Goal: Task Accomplishment & Management: Manage account settings

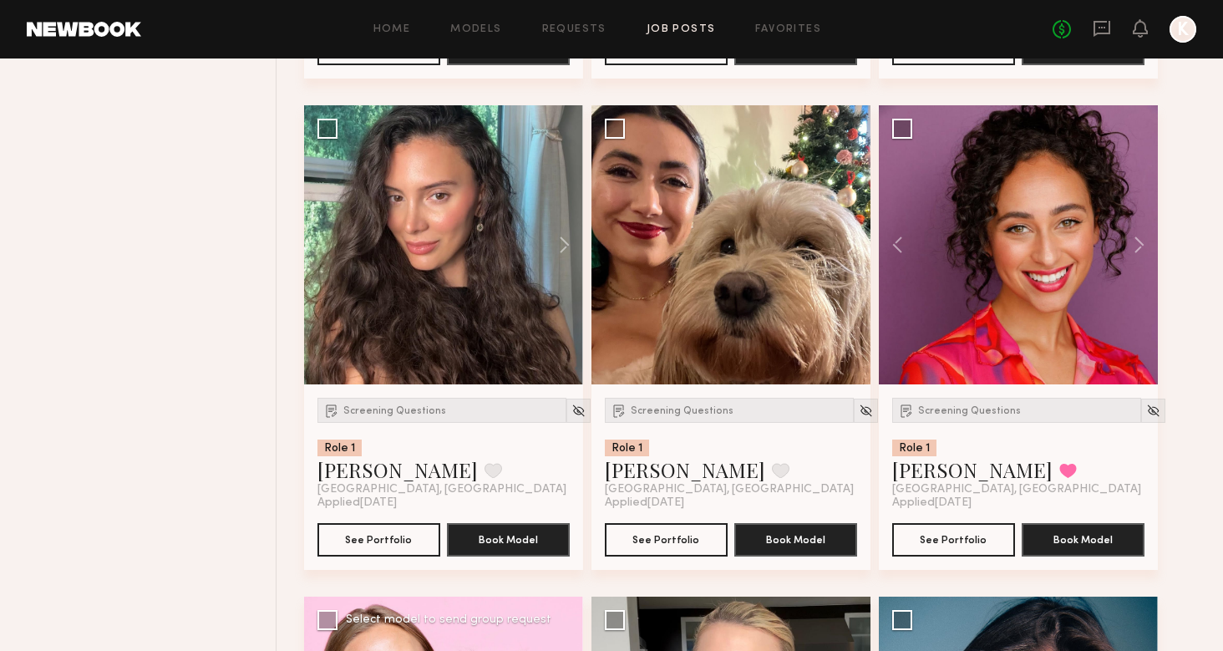
scroll to position [1183, 0]
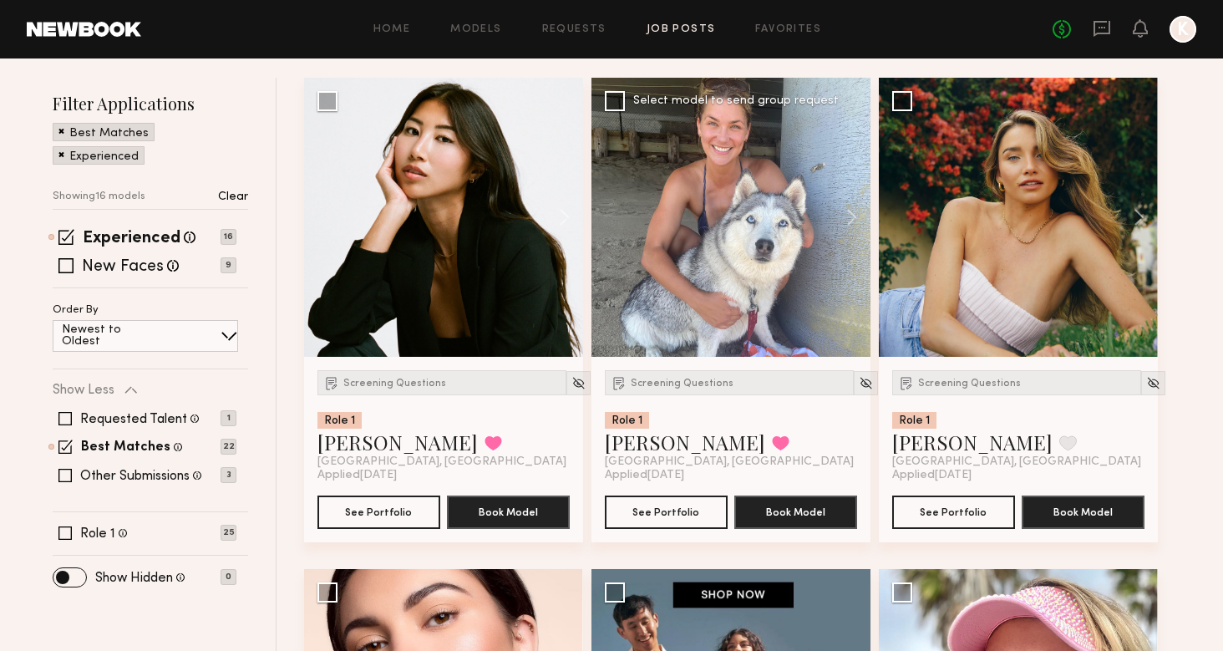
scroll to position [291, 0]
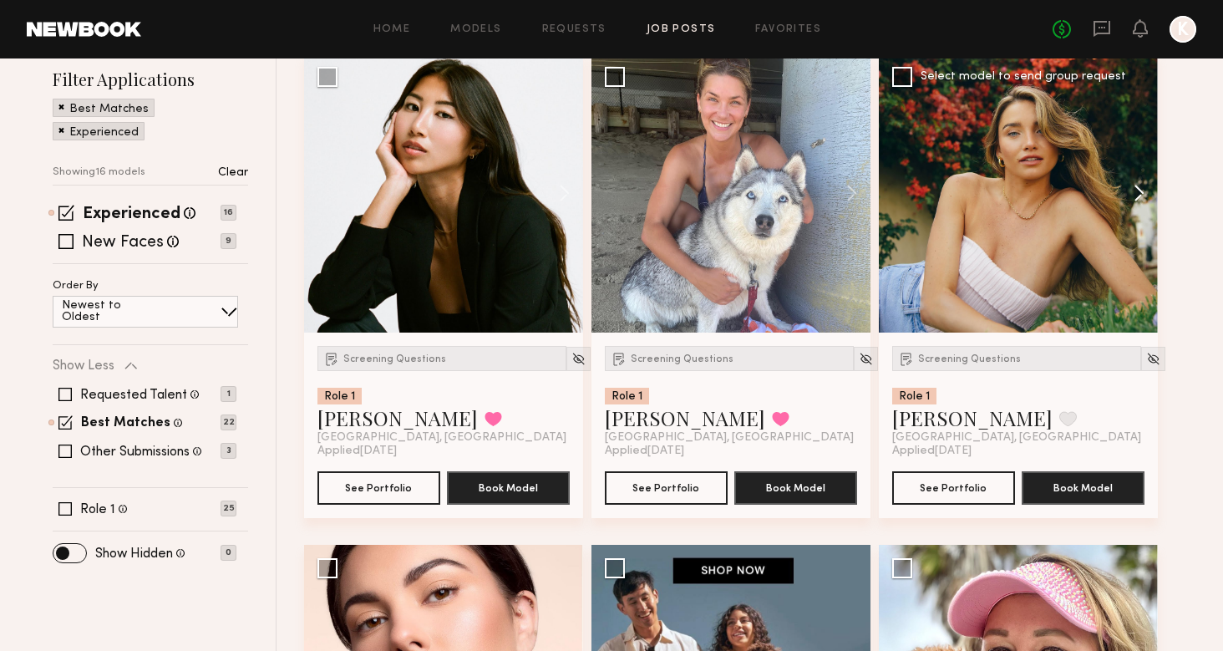
click at [1135, 191] on button at bounding box center [1130, 192] width 53 height 279
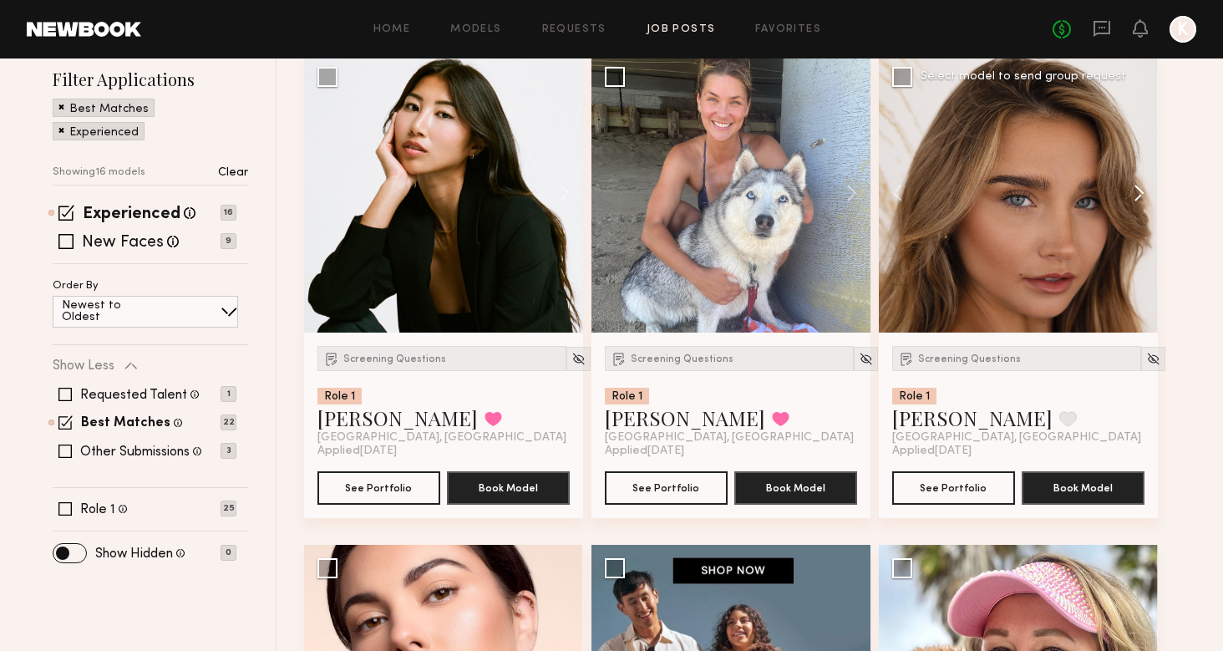
click at [1135, 191] on button at bounding box center [1130, 192] width 53 height 279
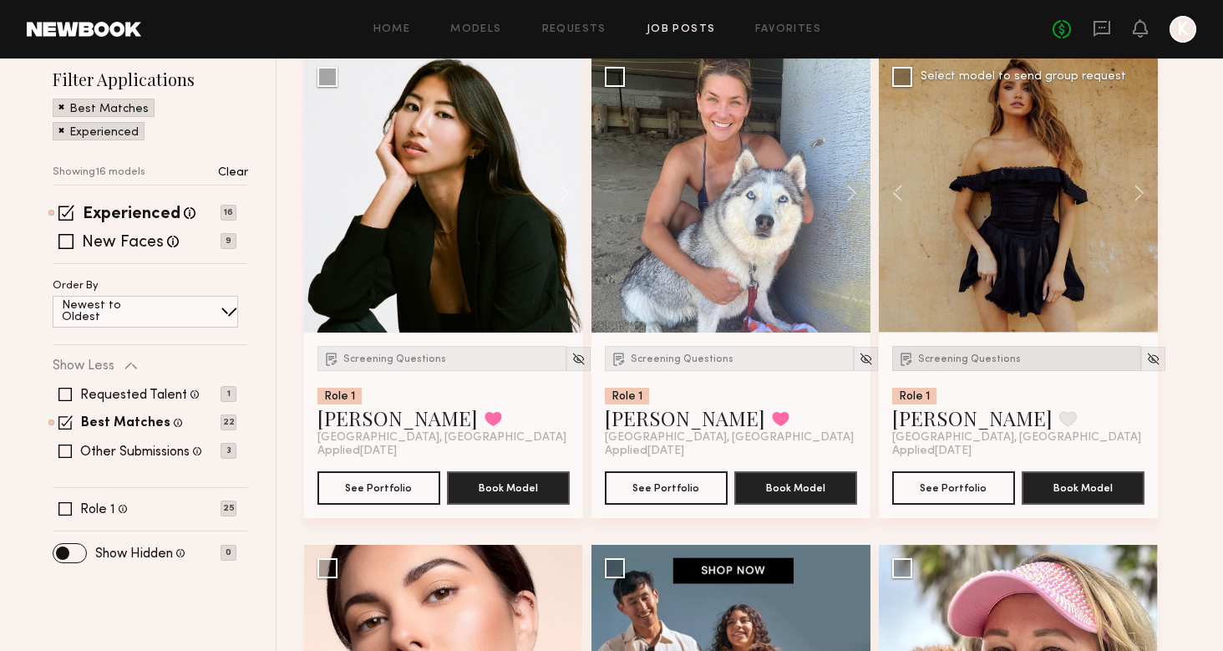
click at [1006, 348] on div "Screening Questions" at bounding box center [1016, 358] width 249 height 25
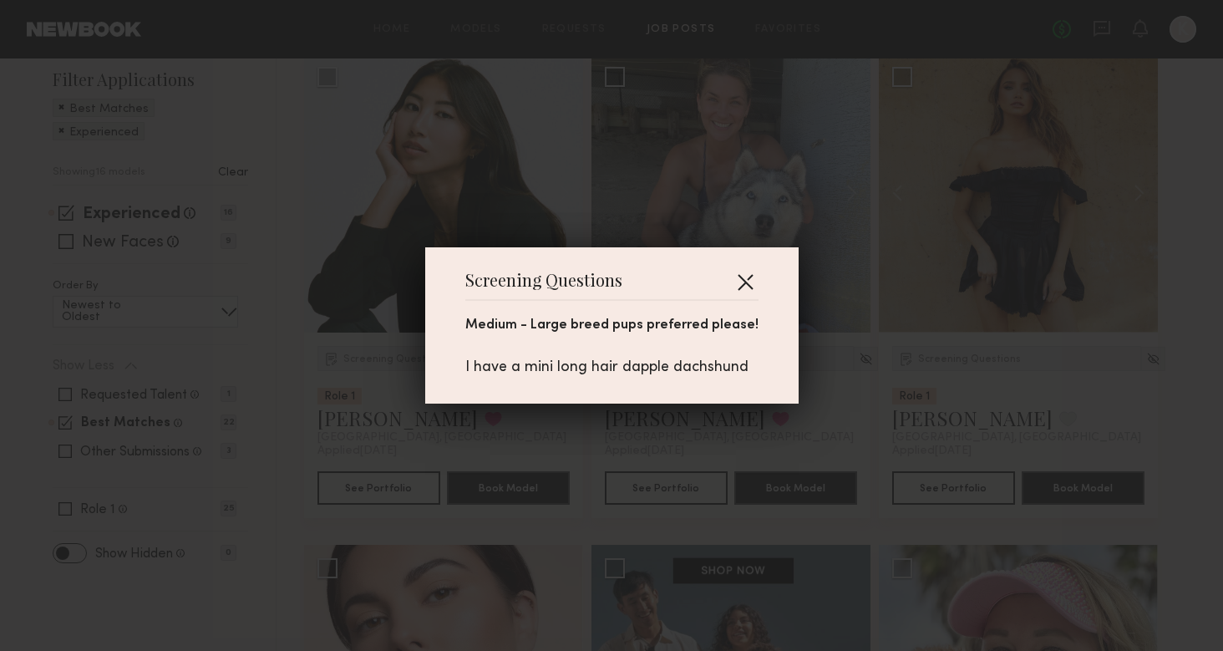
click at [737, 275] on button "button" at bounding box center [745, 281] width 27 height 27
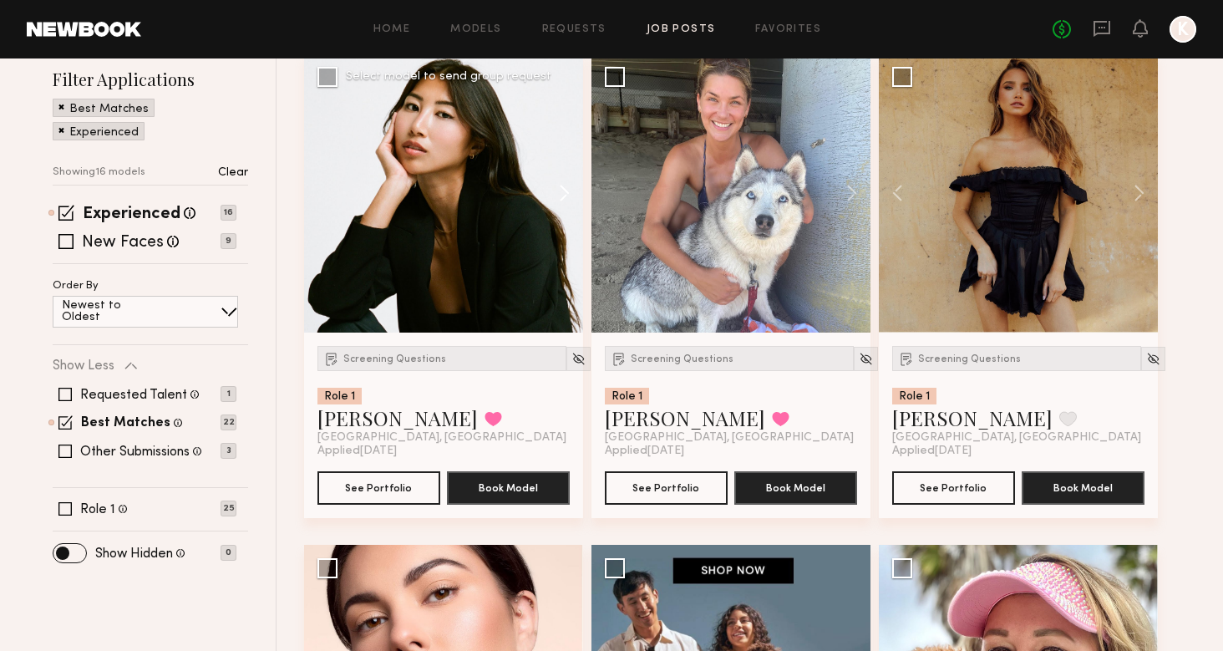
click at [549, 193] on button at bounding box center [555, 192] width 53 height 279
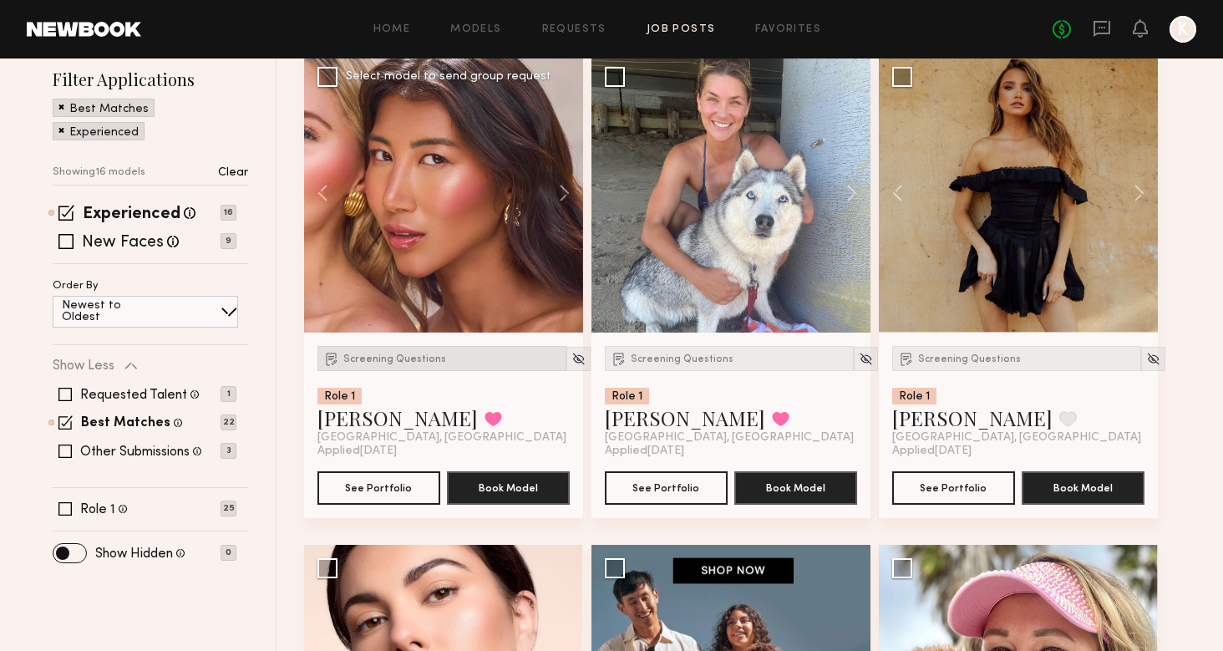
click at [372, 347] on div "Screening Questions" at bounding box center [441, 358] width 249 height 25
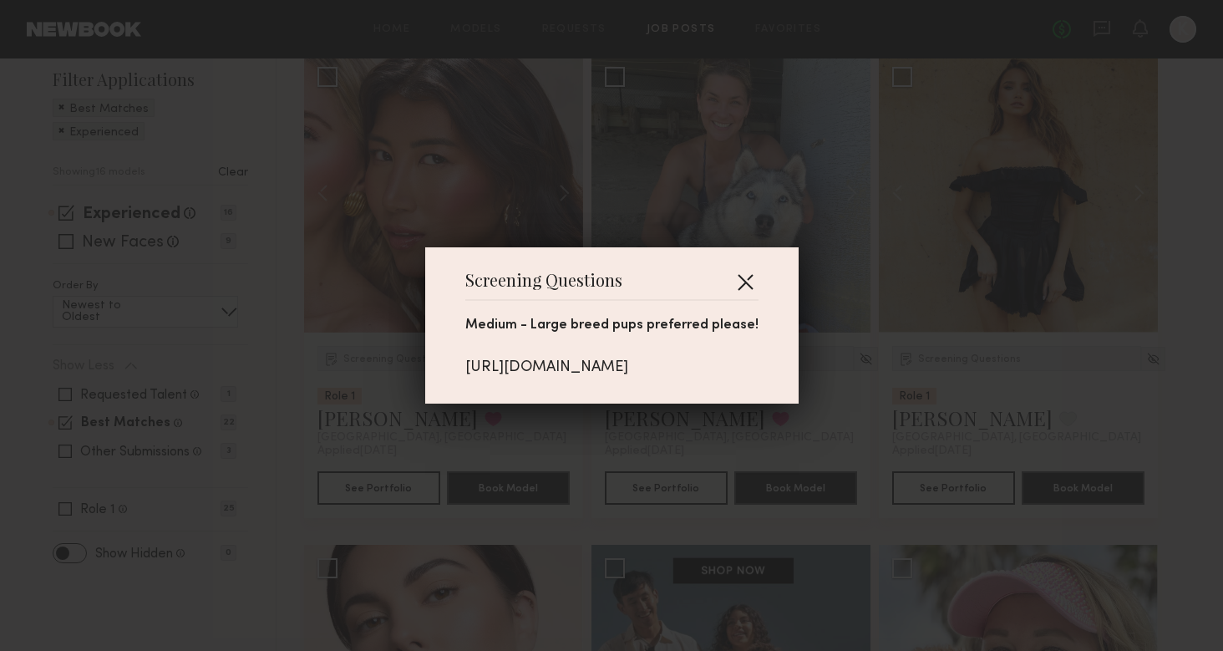
click at [758, 268] on button "button" at bounding box center [745, 281] width 27 height 27
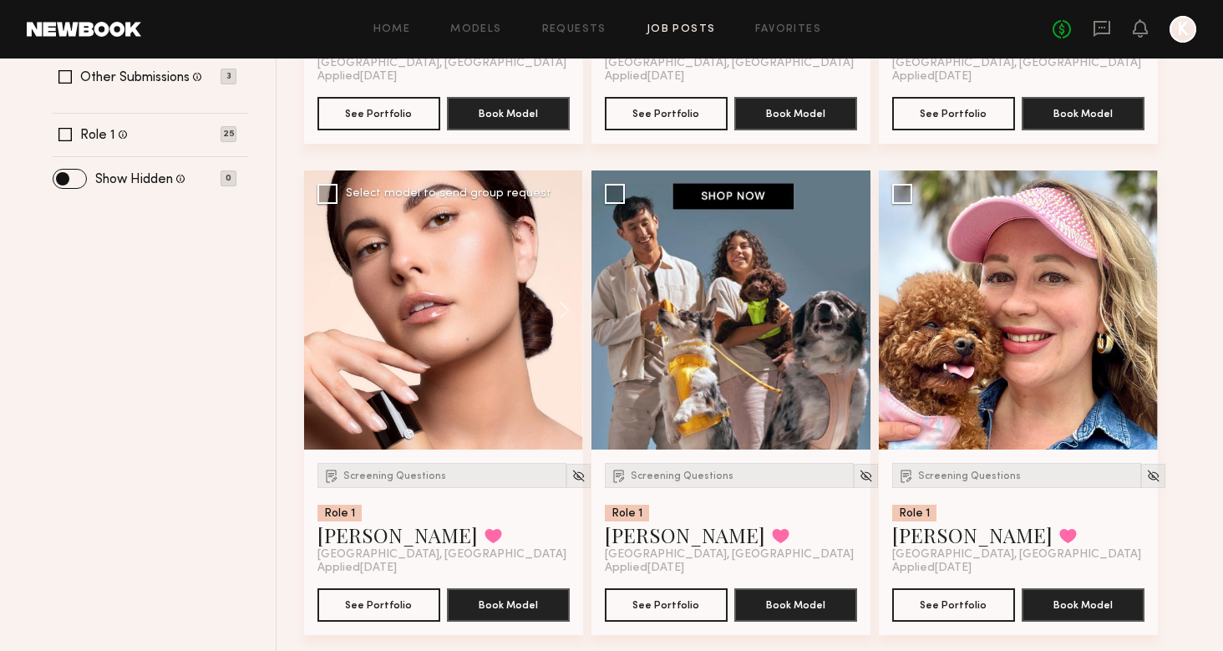
scroll to position [668, 0]
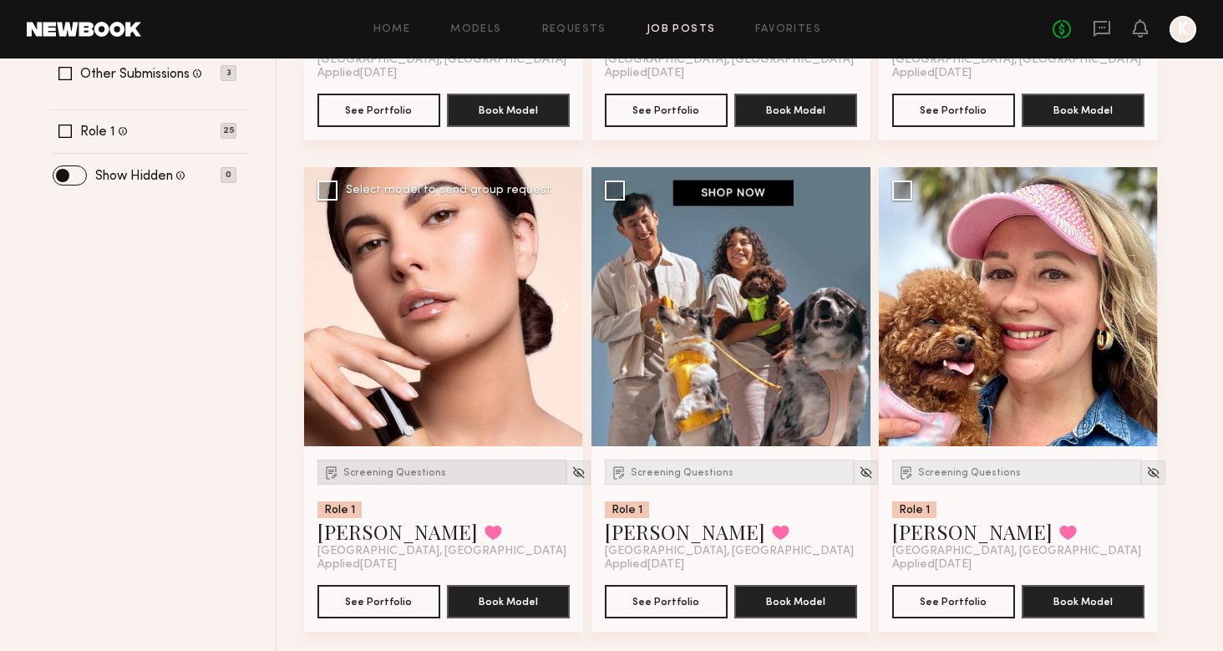
click at [411, 473] on span "Screening Questions" at bounding box center [394, 473] width 103 height 10
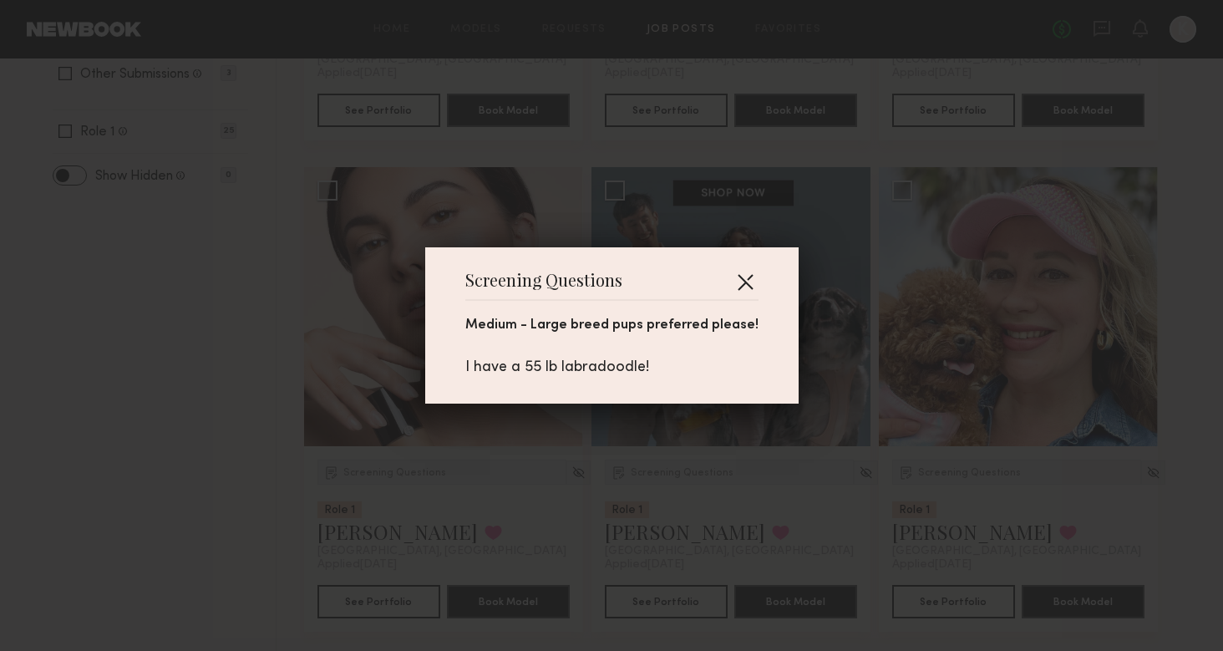
click at [749, 276] on button "button" at bounding box center [745, 281] width 27 height 27
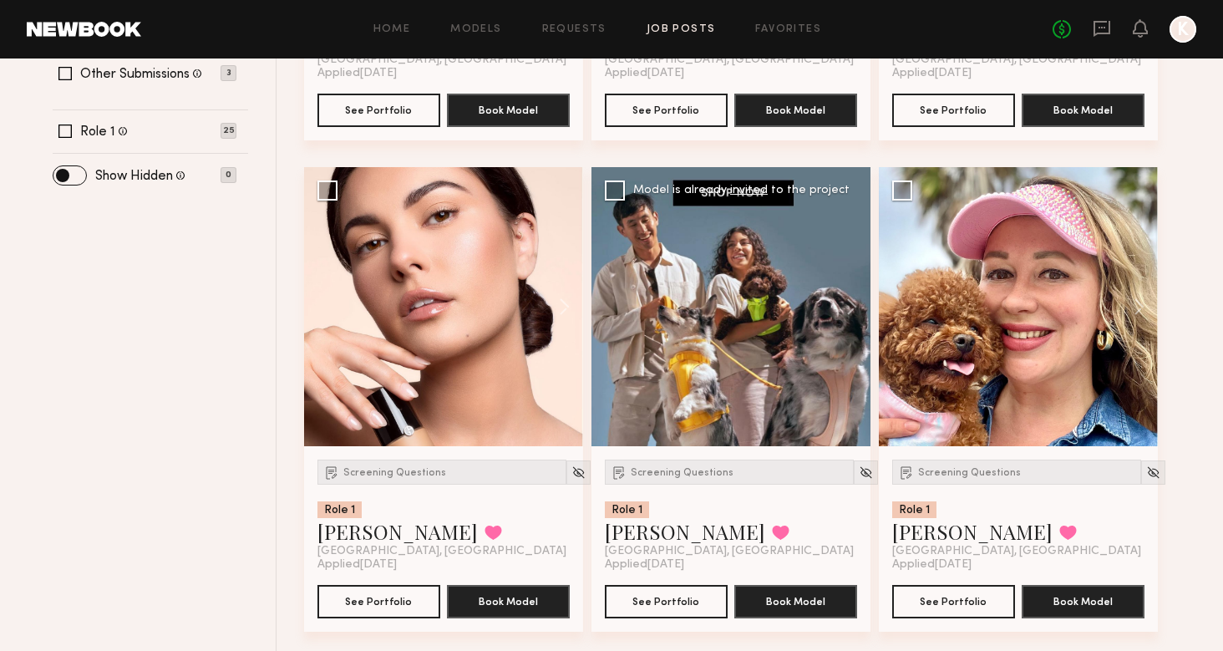
click at [678, 365] on div at bounding box center [730, 306] width 279 height 279
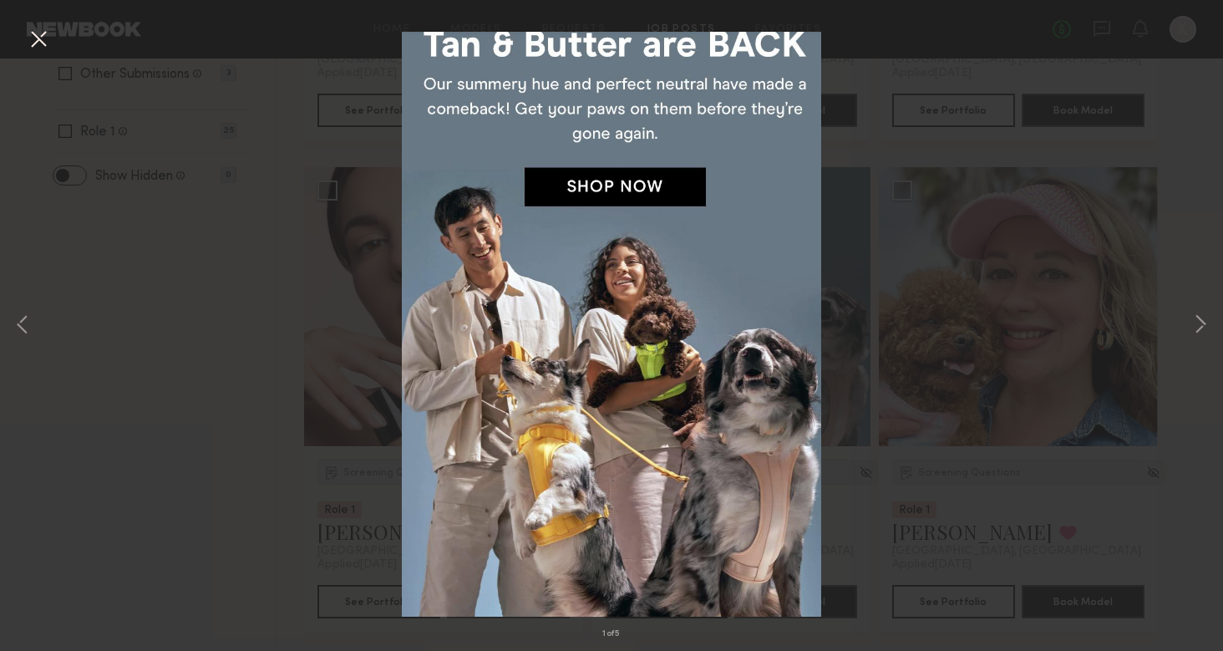
click at [963, 281] on div "1 of 5" at bounding box center [611, 325] width 1223 height 651
click at [40, 35] on button at bounding box center [38, 40] width 27 height 30
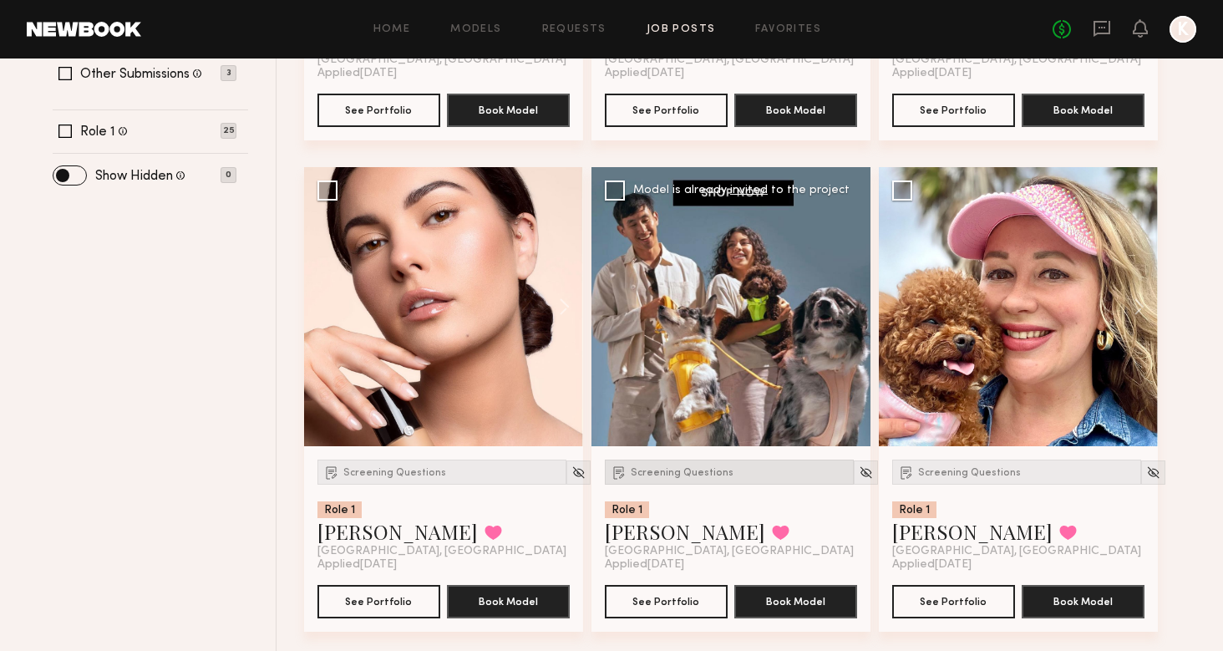
click at [664, 484] on div "Screening Questions" at bounding box center [729, 471] width 249 height 25
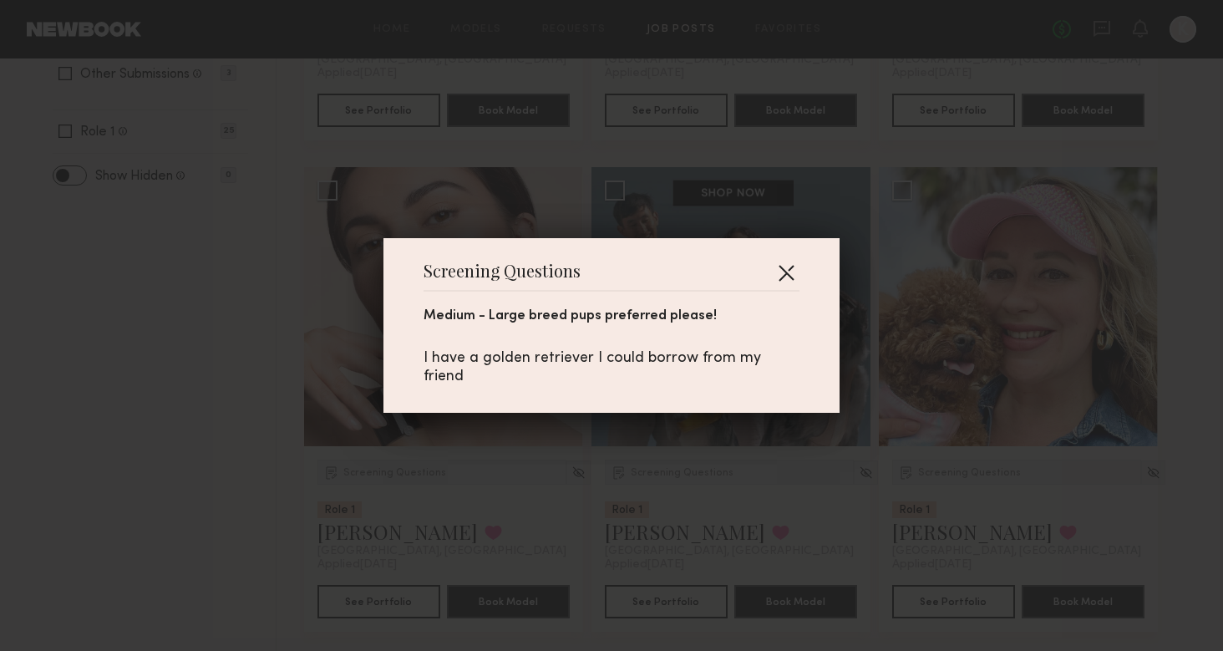
click at [779, 286] on button "button" at bounding box center [786, 272] width 27 height 27
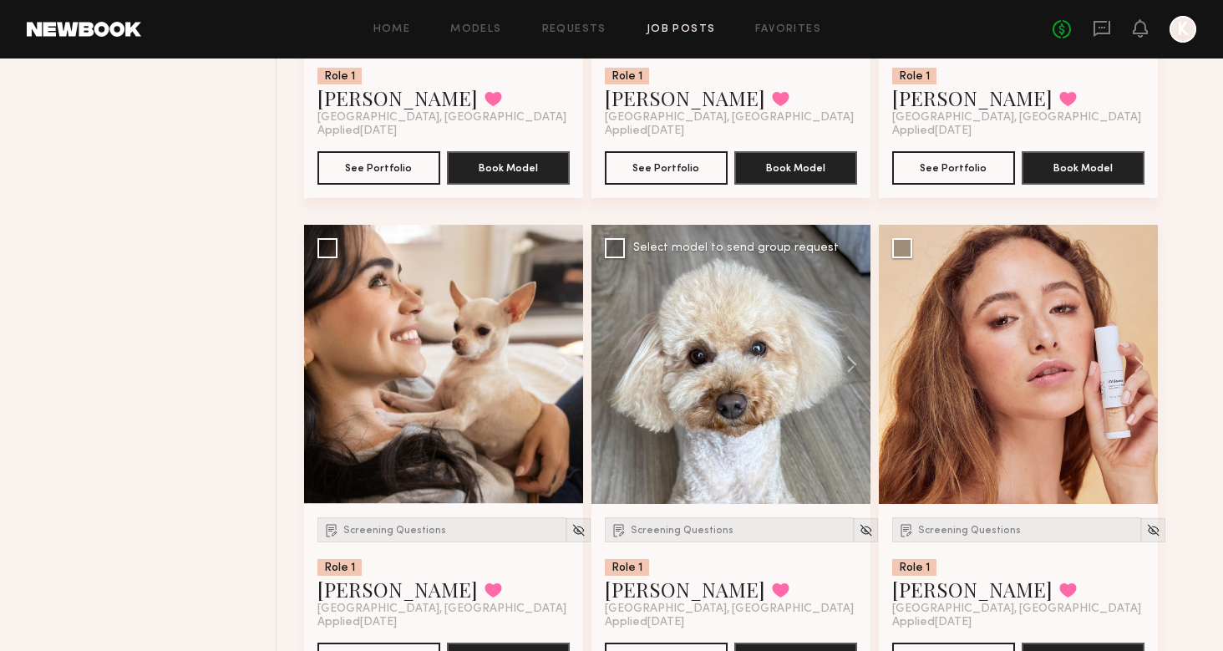
scroll to position [1122, 0]
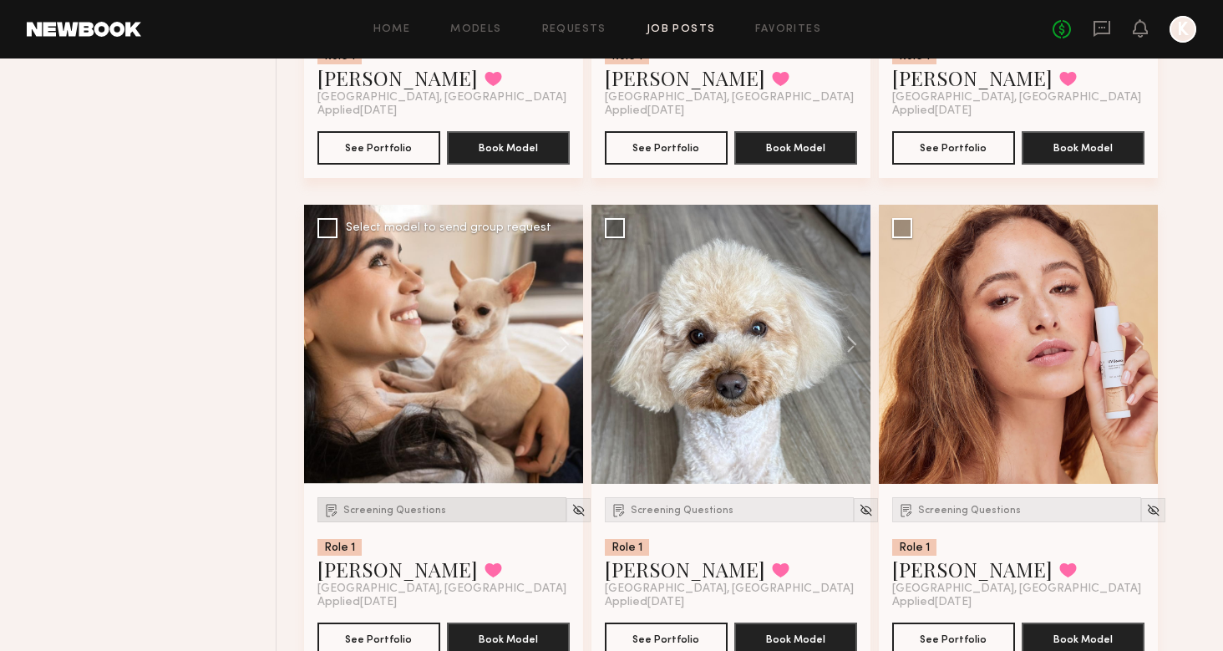
click at [336, 511] on img at bounding box center [331, 509] width 17 height 17
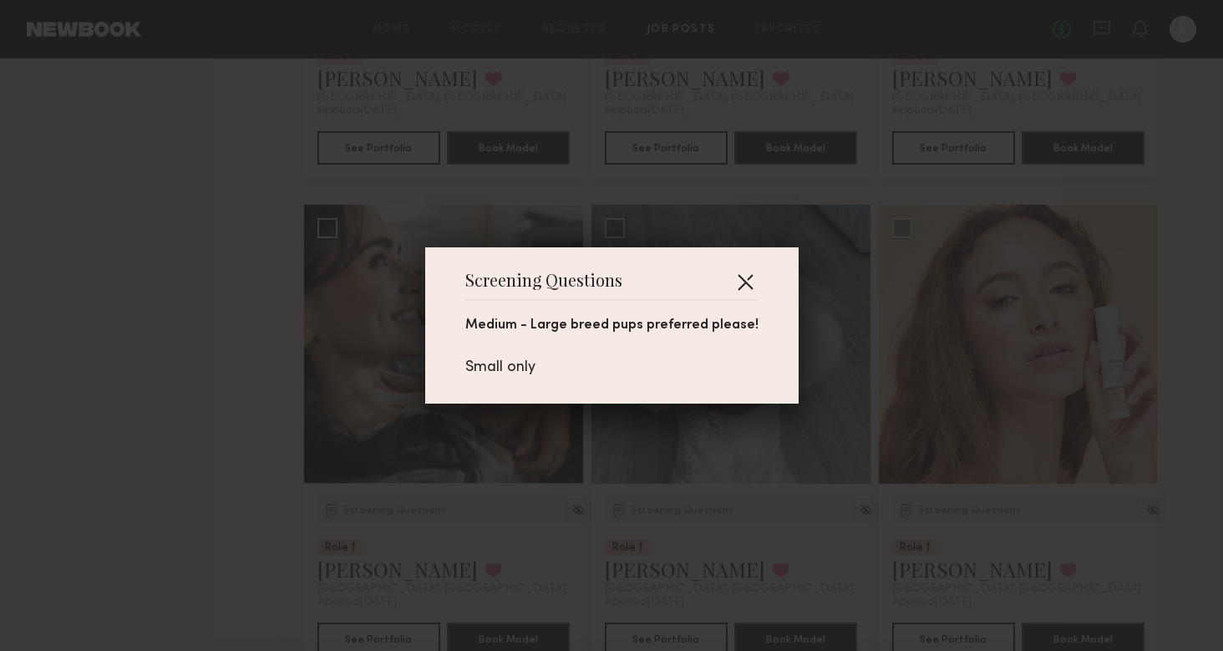
click at [744, 276] on button "button" at bounding box center [745, 281] width 27 height 27
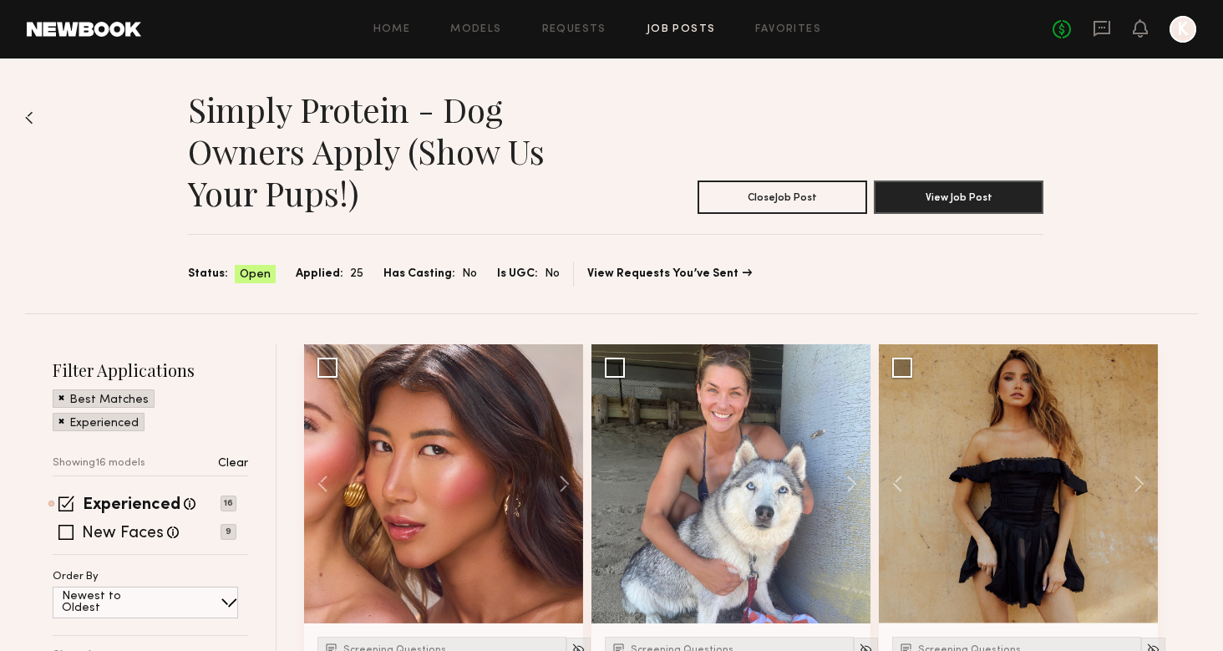
scroll to position [0, 0]
click at [566, 28] on link "Requests" at bounding box center [574, 29] width 64 height 11
